Goal: Task Accomplishment & Management: Use online tool/utility

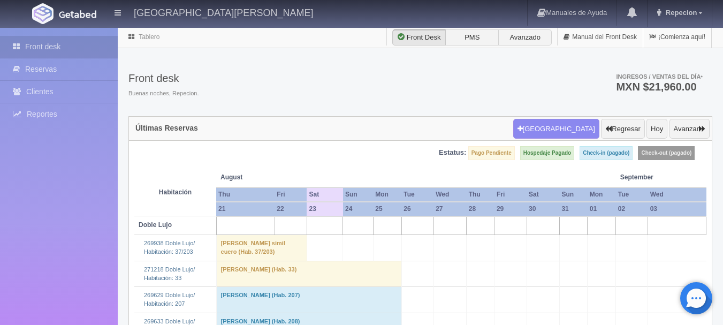
scroll to position [963, 0]
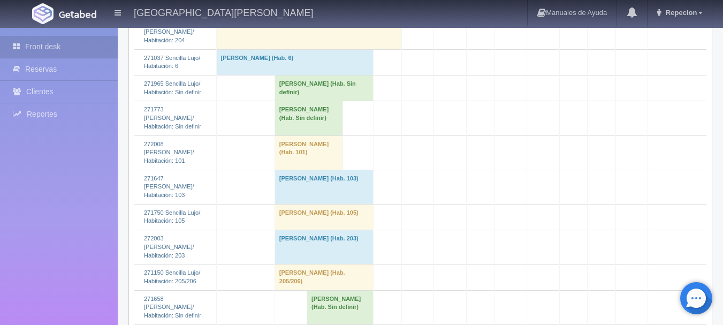
click at [295, 125] on td "[PERSON_NAME] (Hab. Sin definir)" at bounding box center [308, 118] width 68 height 34
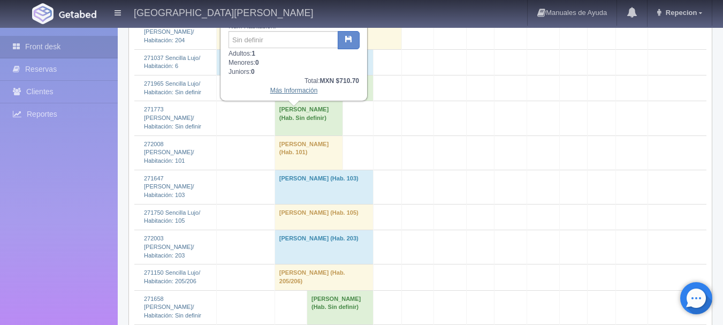
click at [298, 91] on link "Más Información" at bounding box center [294, 90] width 48 height 7
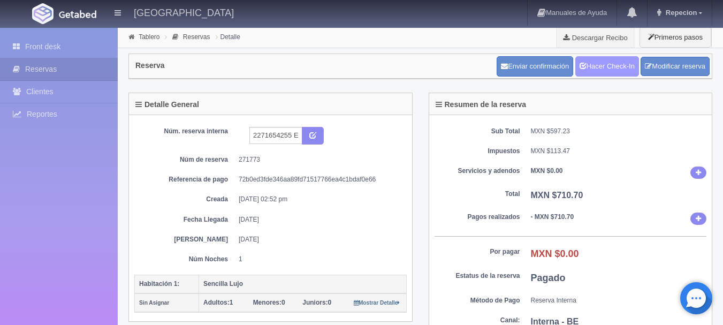
click at [593, 65] on link "Hacer Check-In" at bounding box center [607, 66] width 64 height 20
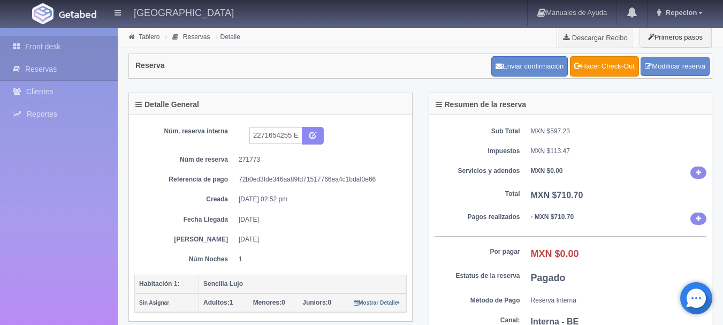
click at [51, 46] on link "Front desk" at bounding box center [59, 47] width 118 height 22
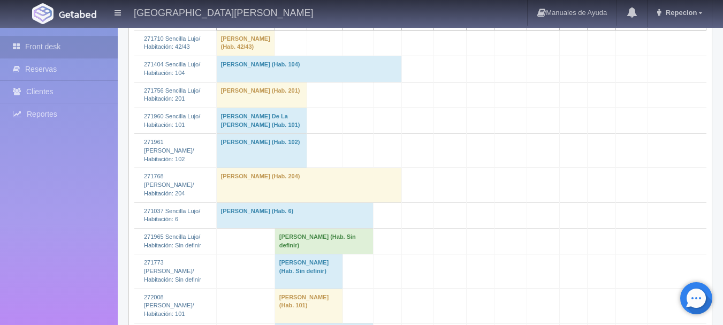
scroll to position [909, 0]
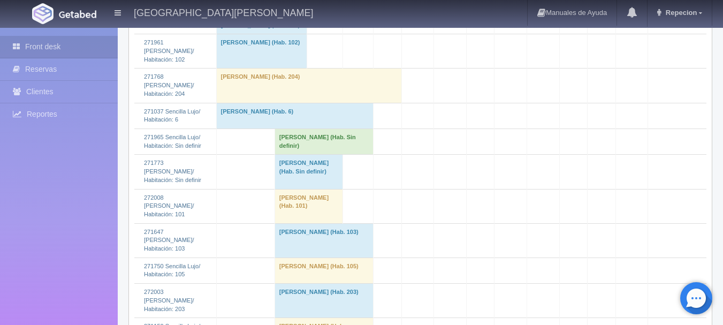
click at [290, 180] on td "[PERSON_NAME] (Hab. Sin definir)" at bounding box center [308, 172] width 68 height 34
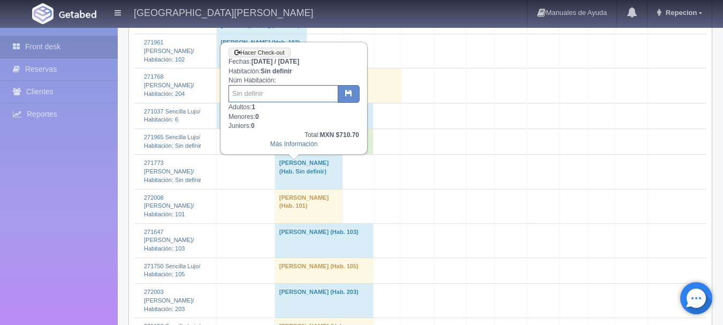
click at [262, 96] on input "text" at bounding box center [283, 93] width 110 height 17
type input "43"
click at [343, 100] on button "button" at bounding box center [348, 94] width 22 height 18
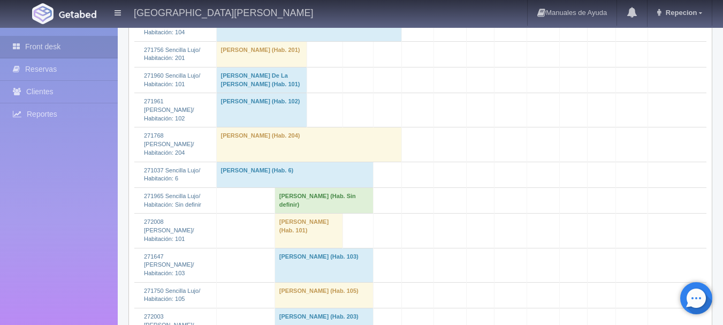
scroll to position [856, 0]
